Goal: Information Seeking & Learning: Check status

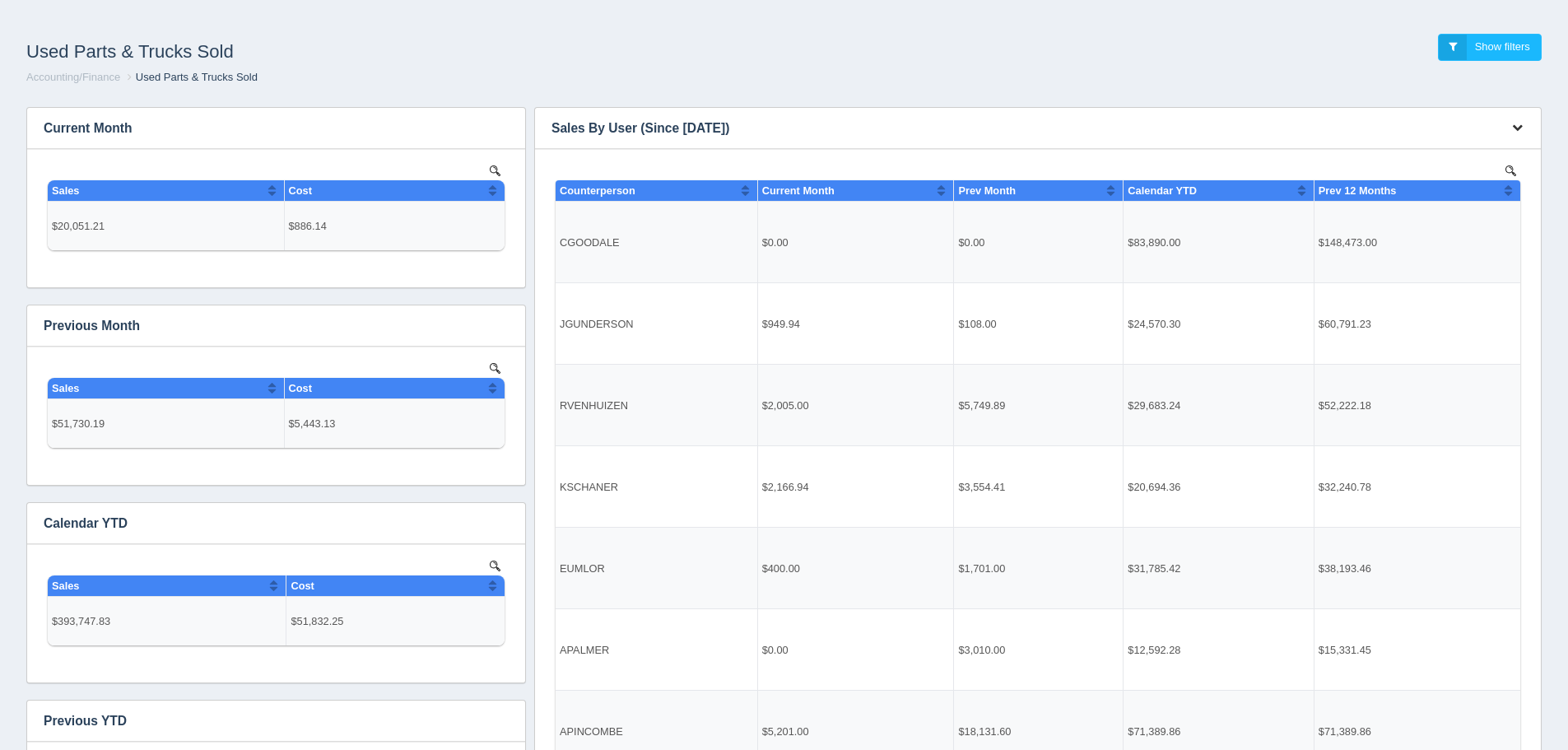
click at [1508, 124] on button "button" at bounding box center [1516, 128] width 22 height 26
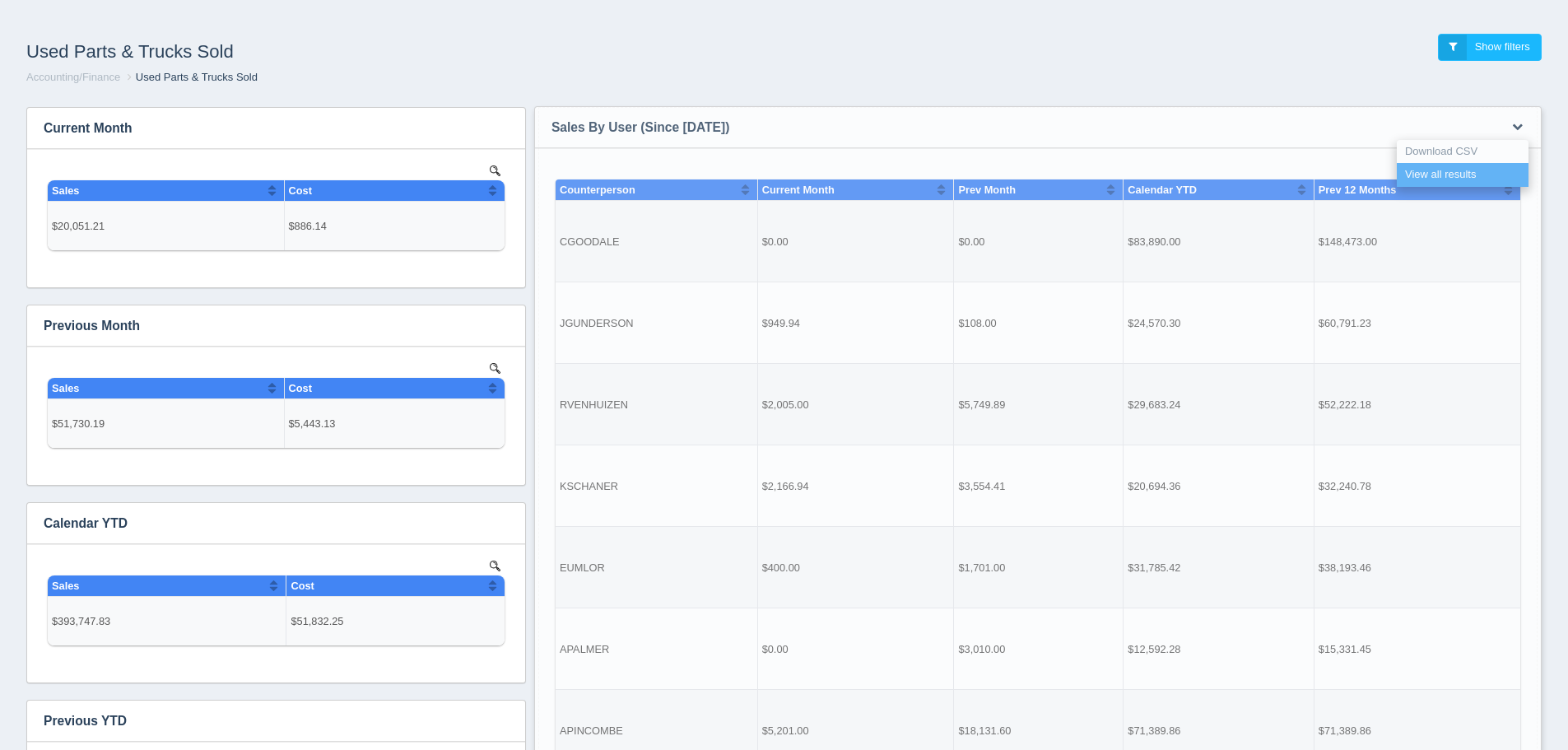
click at [1483, 179] on link "View all results" at bounding box center [1461, 175] width 132 height 24
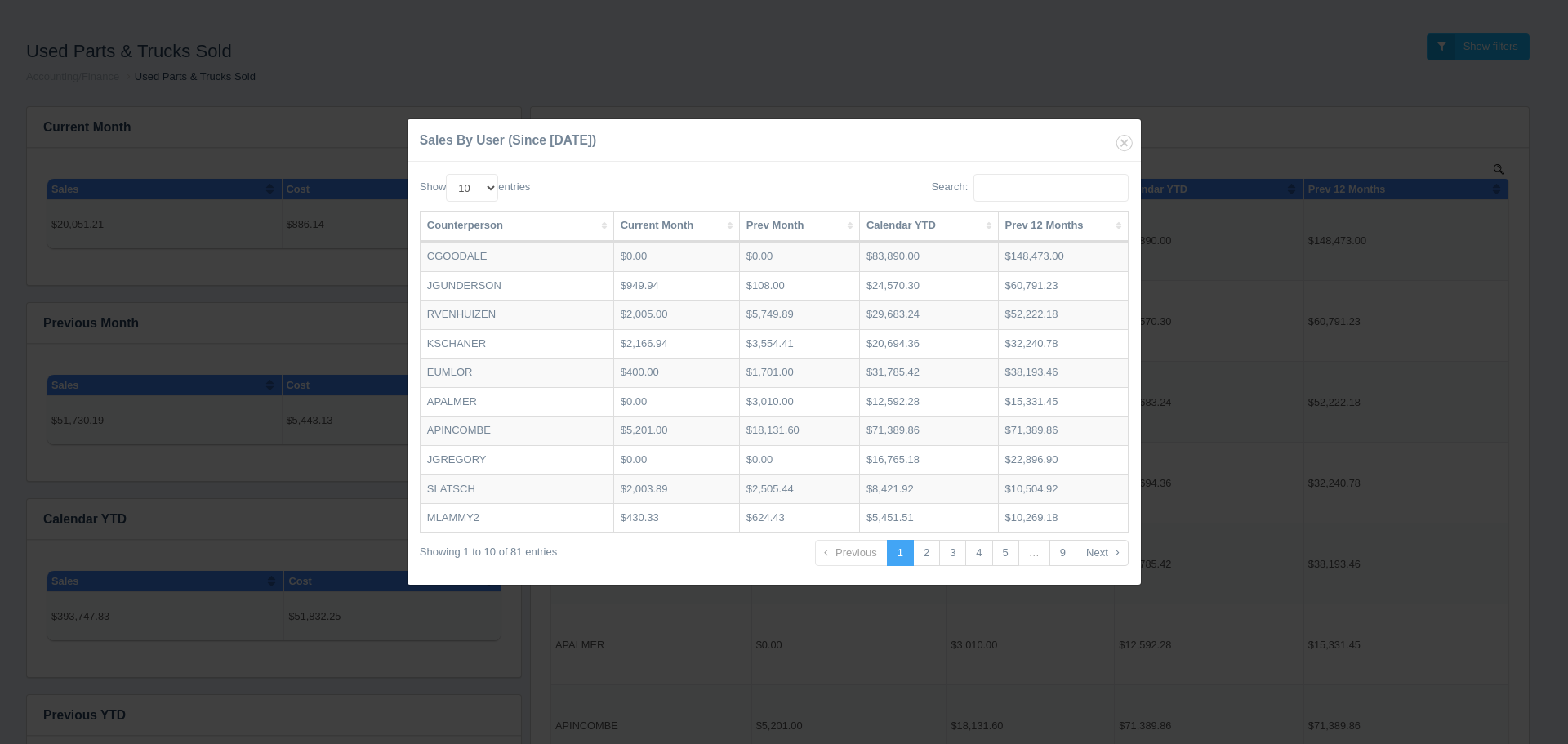
click at [777, 231] on th "Prev Month" at bounding box center [800, 227] width 120 height 30
click at [777, 231] on th "Prev Month" at bounding box center [799, 227] width 117 height 30
click at [777, 231] on th "Prev Month" at bounding box center [802, 227] width 121 height 30
click at [777, 230] on th "Prev Month" at bounding box center [799, 227] width 117 height 30
click at [670, 221] on th "Current Month" at bounding box center [678, 227] width 127 height 30
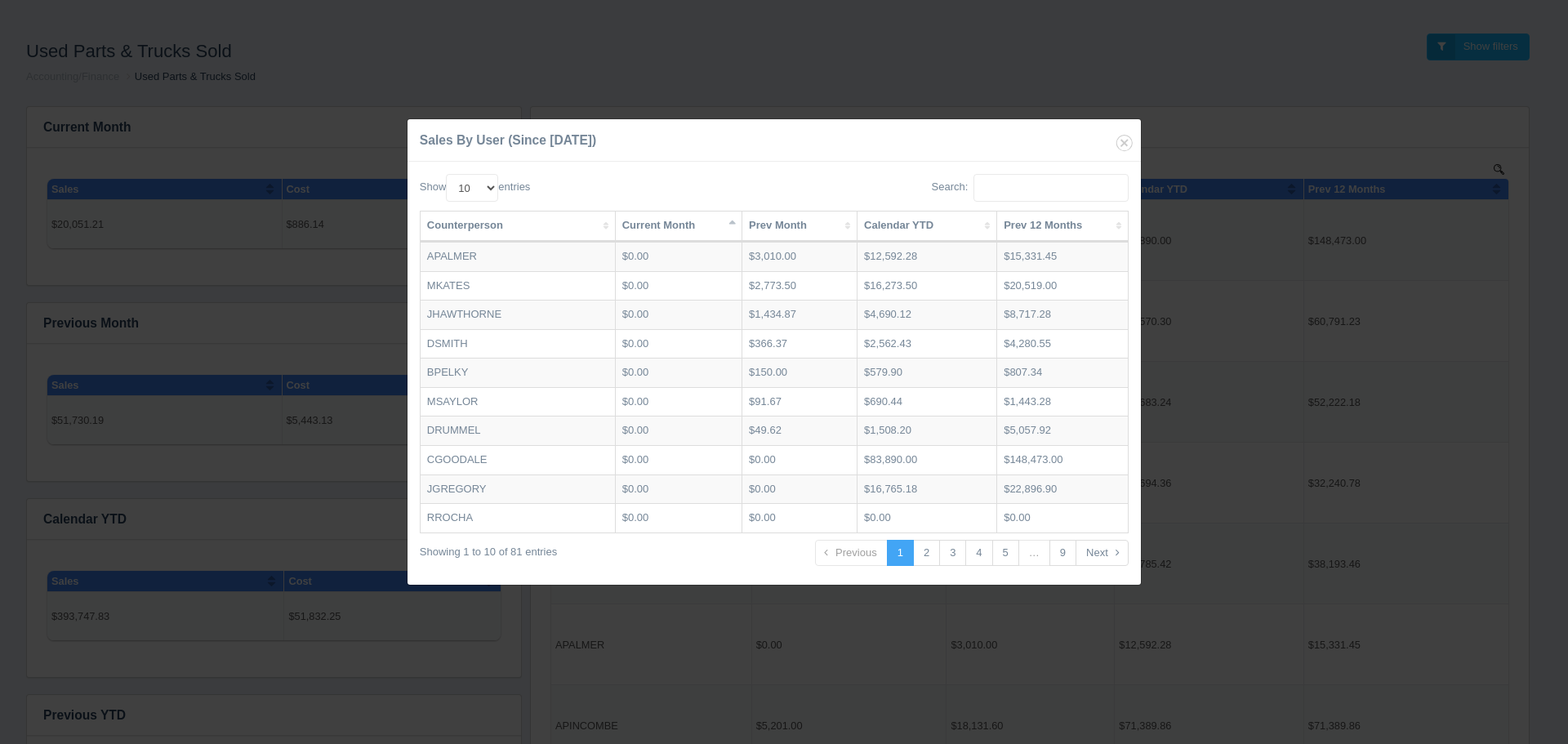
click at [670, 221] on th "Current Month" at bounding box center [678, 227] width 127 height 30
click at [921, 229] on th "Calendar YTD" at bounding box center [933, 227] width 140 height 30
click at [921, 229] on th "Calendar YTD" at bounding box center [930, 227] width 140 height 30
click at [1126, 147] on icon "button" at bounding box center [1124, 143] width 23 height 23
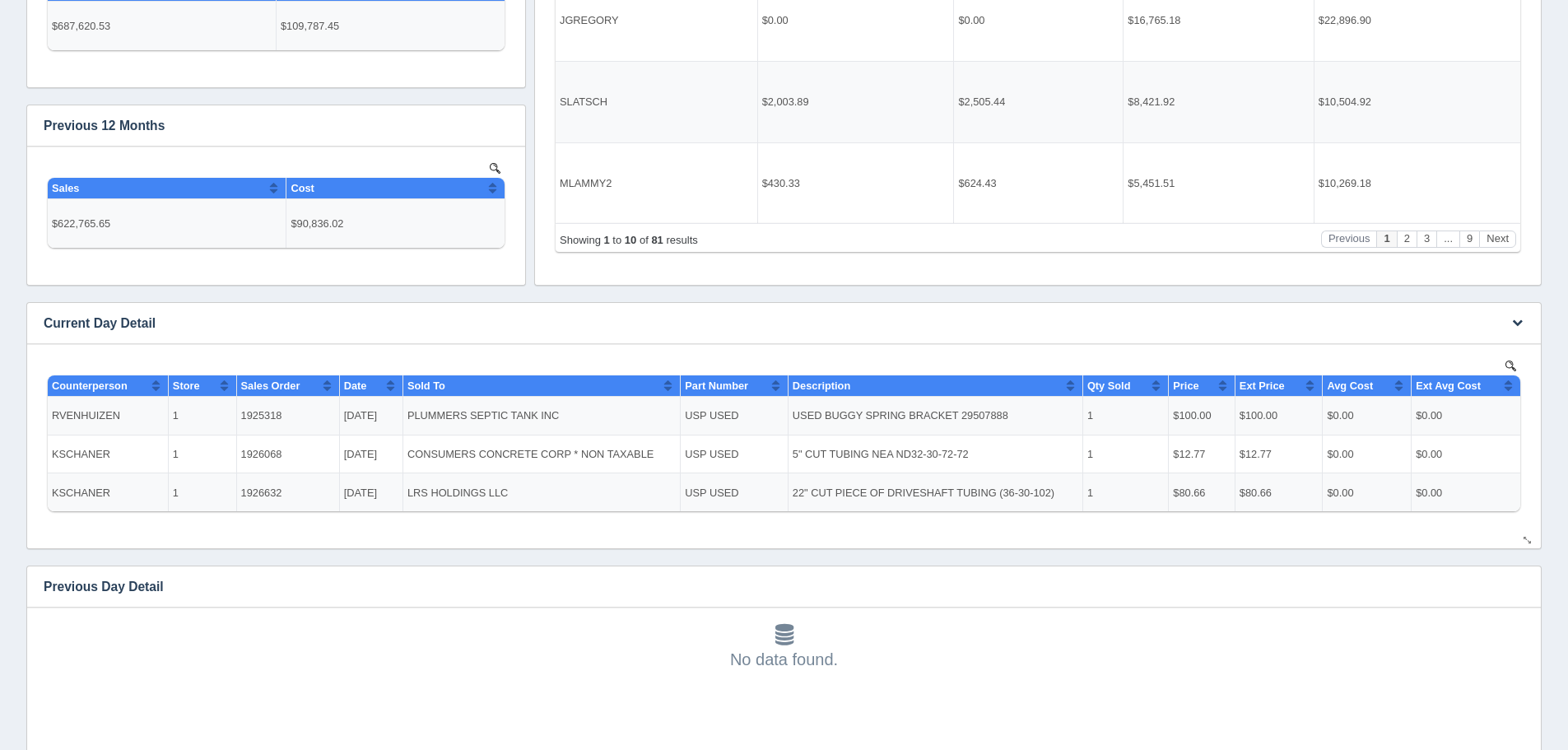
scroll to position [906, 0]
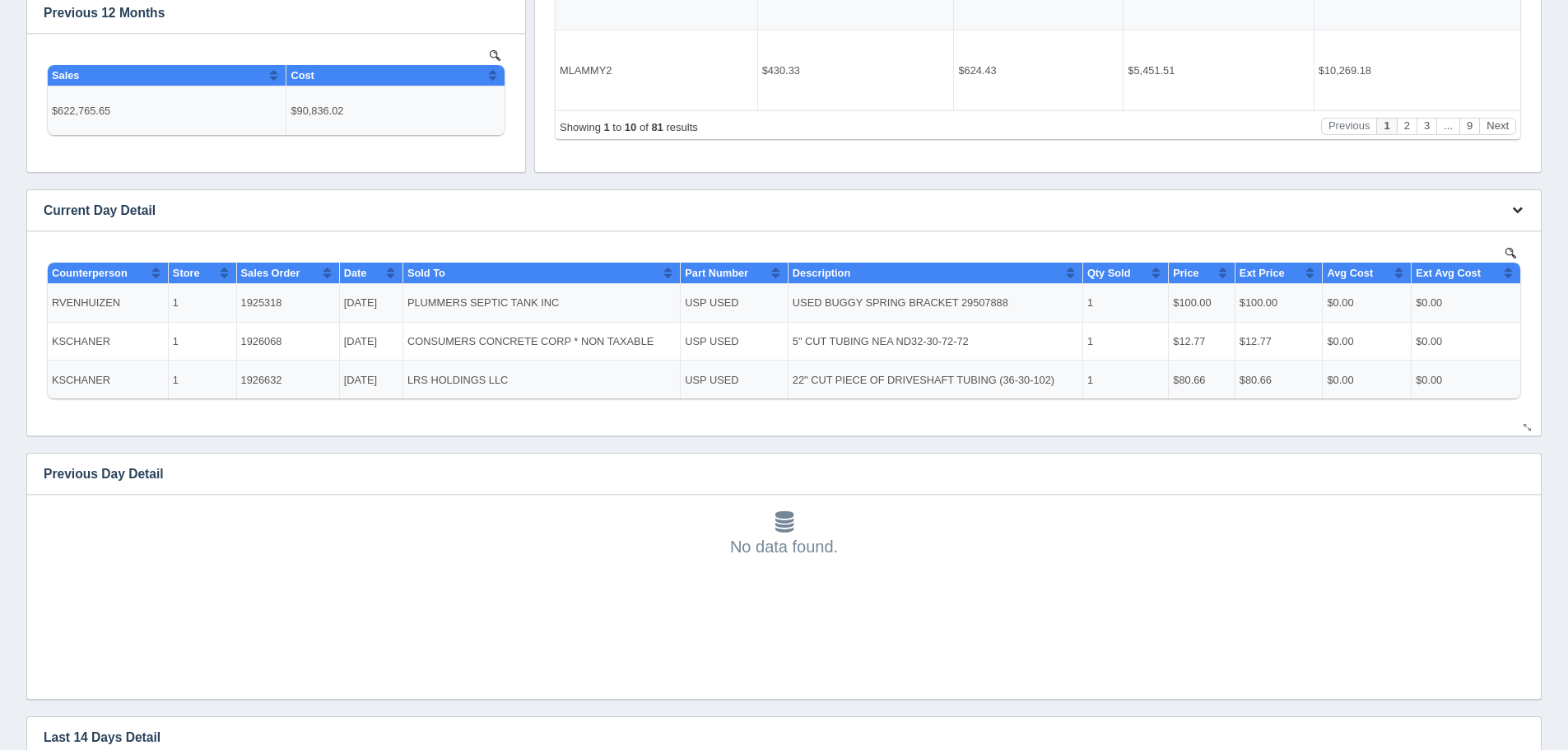
click at [1507, 211] on button "button" at bounding box center [1516, 210] width 22 height 26
click at [1468, 253] on link "View all results" at bounding box center [1461, 257] width 132 height 24
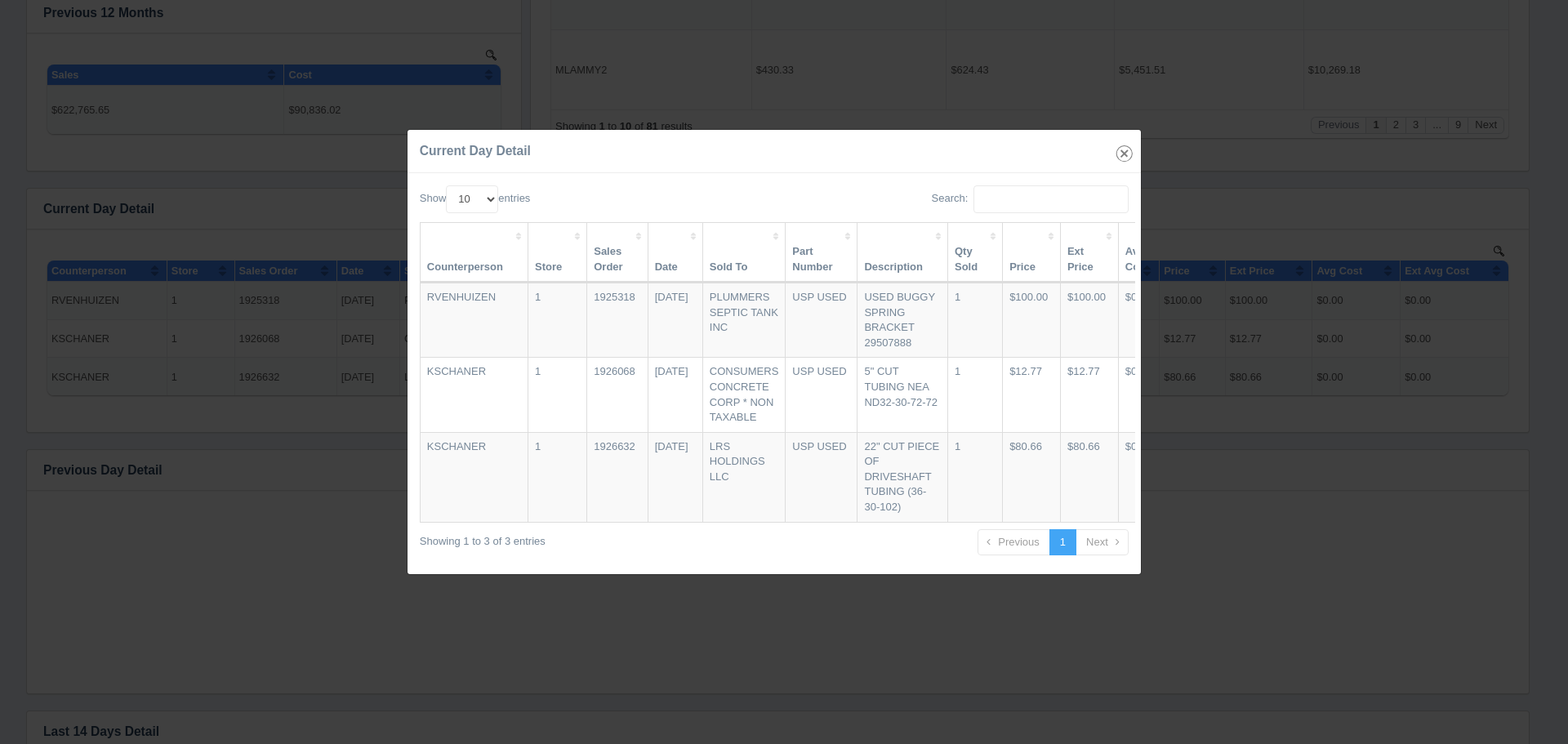
click at [1127, 147] on icon "button" at bounding box center [1124, 153] width 23 height 23
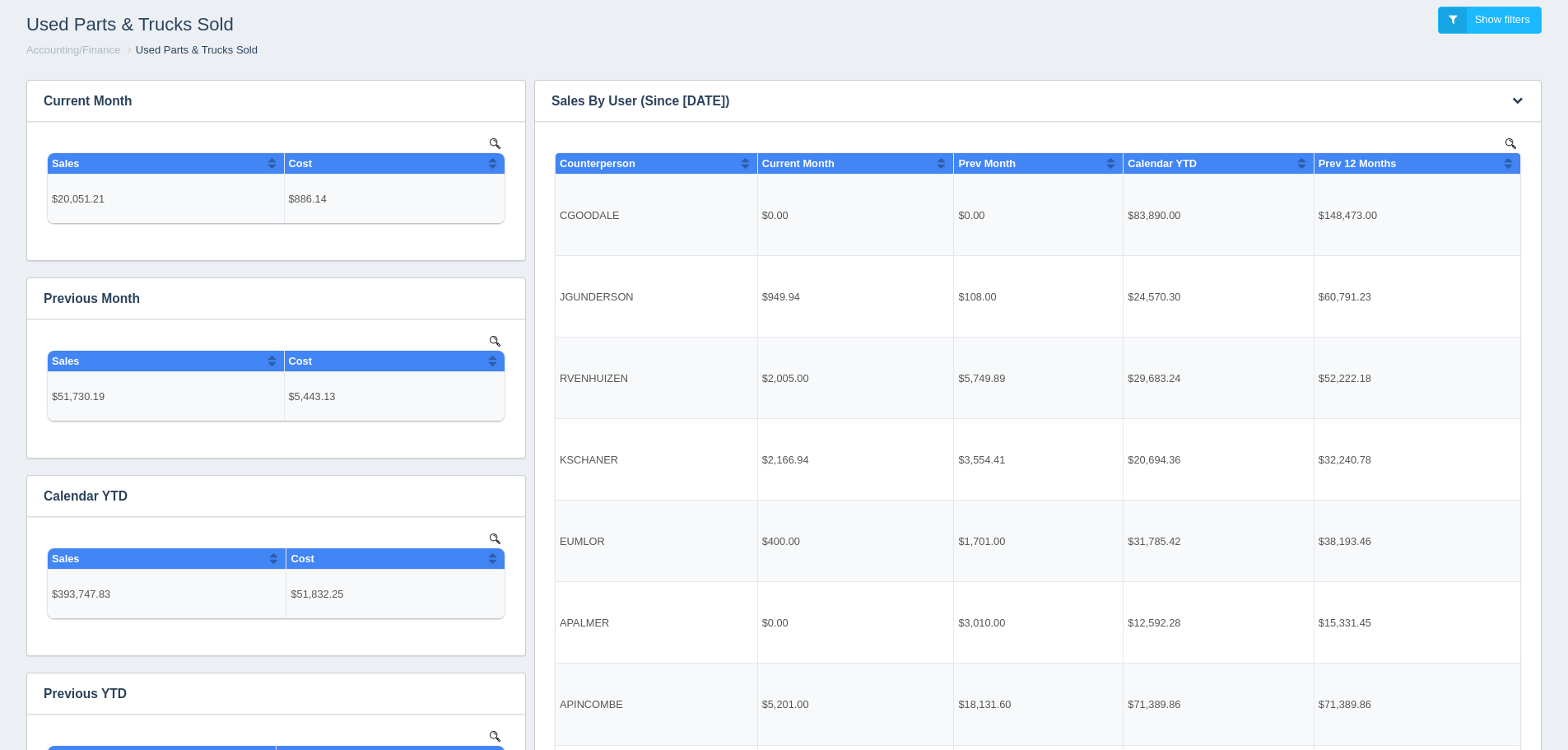
scroll to position [0, 0]
